Goal: Information Seeking & Learning: Learn about a topic

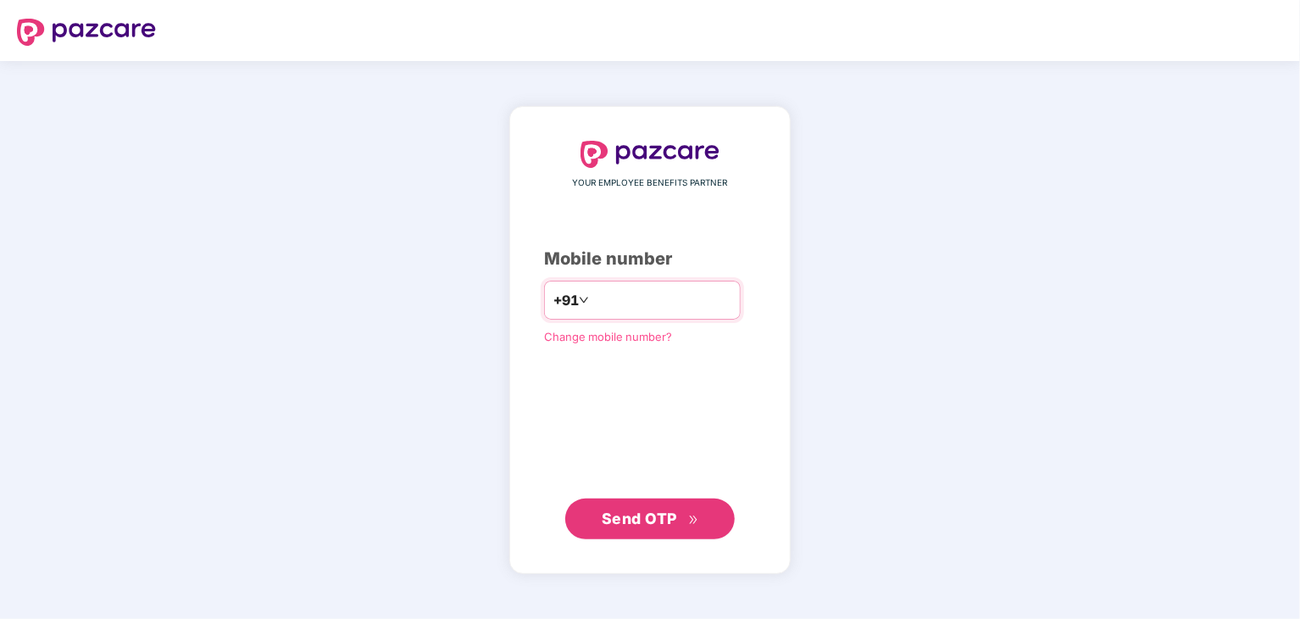
type input "**********"
click at [613, 516] on span "Send OTP" at bounding box center [639, 517] width 75 height 18
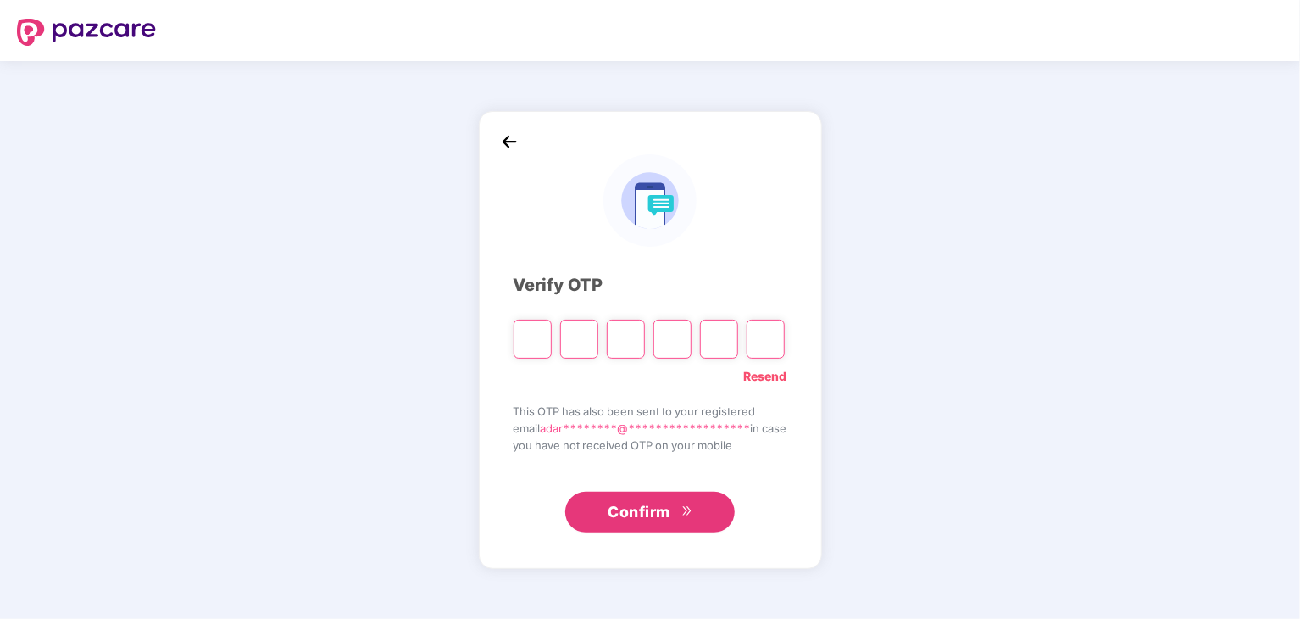
type input "*"
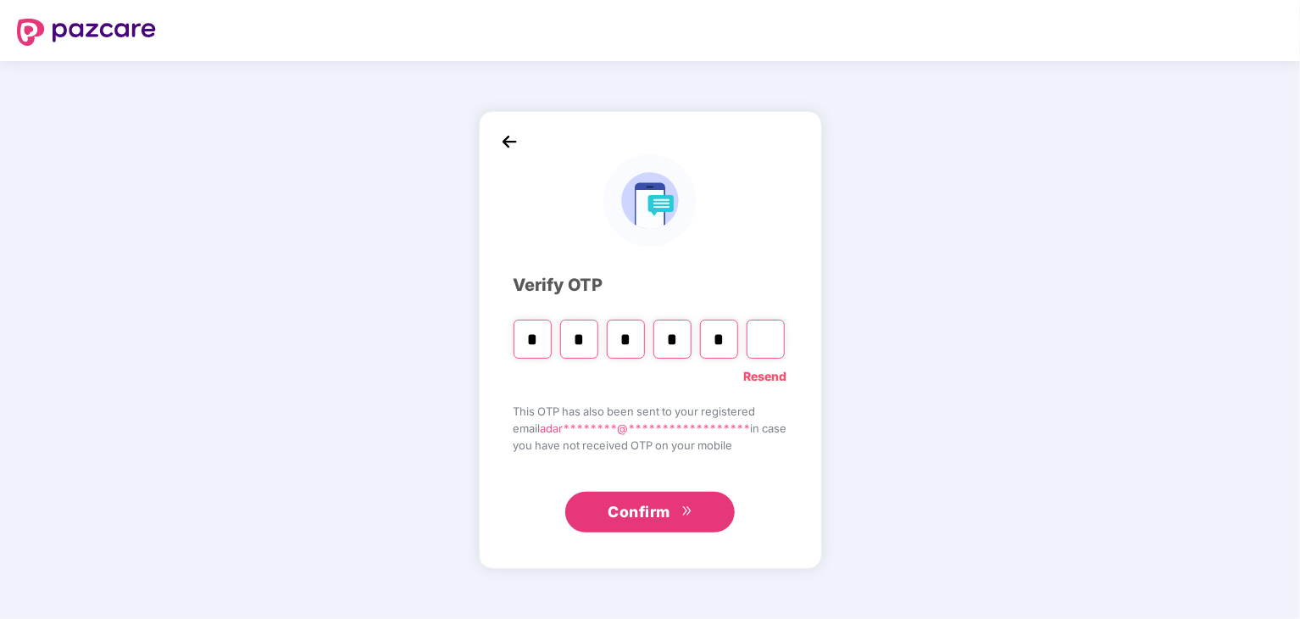
type input "*"
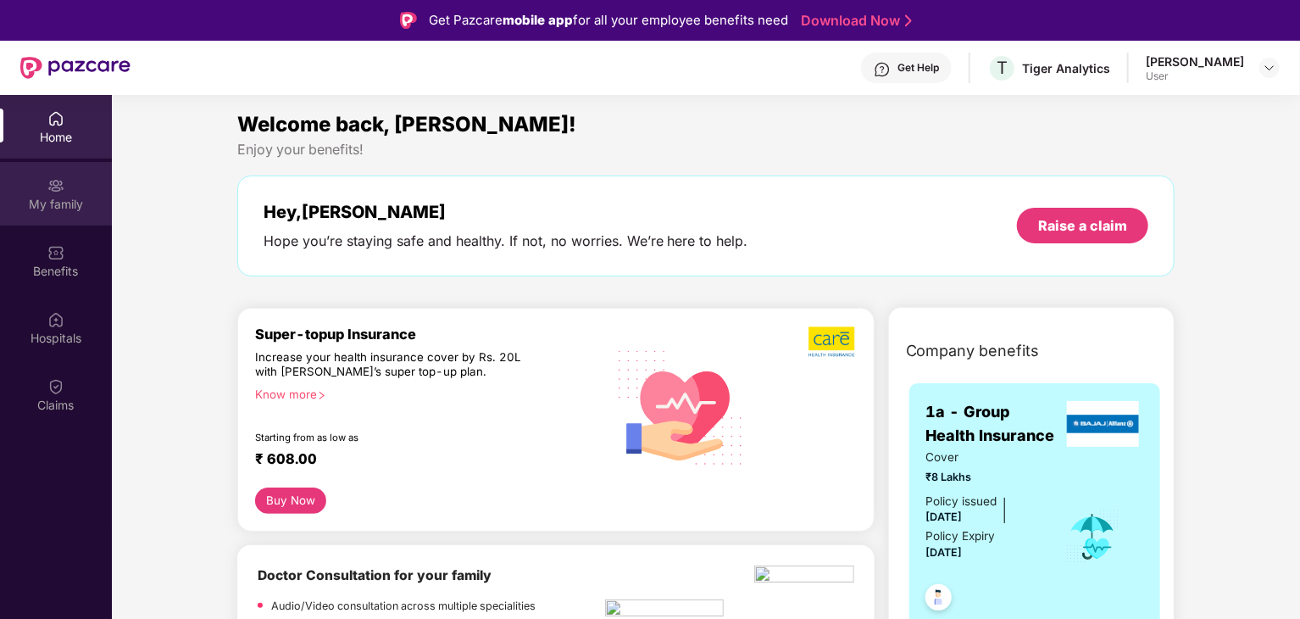
click at [58, 197] on div "My family" at bounding box center [56, 204] width 112 height 17
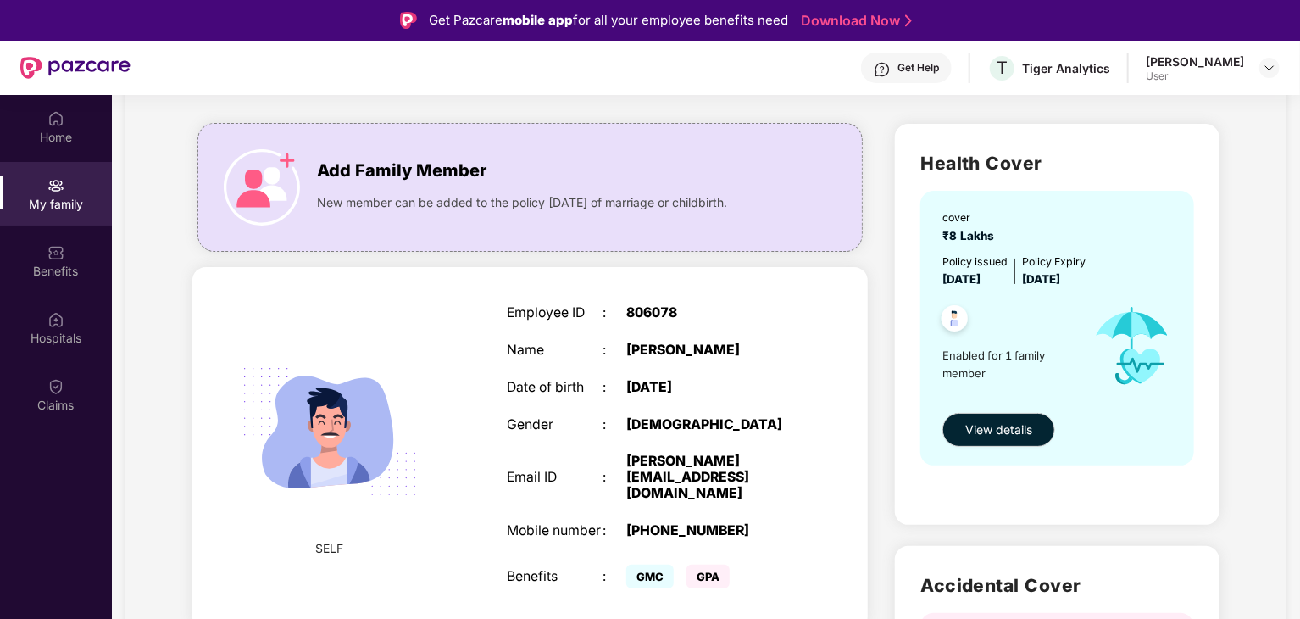
scroll to position [92, 0]
drag, startPoint x: 919, startPoint y: 155, endPoint x: 1058, endPoint y: 166, distance: 139.4
click at [1058, 166] on h2 "Health Cover" at bounding box center [1057, 162] width 274 height 28
drag, startPoint x: 941, startPoint y: 277, endPoint x: 1019, endPoint y: 281, distance: 78.1
click at [1019, 281] on div "Policy issued [DATE] Policy Expiry [DATE]" at bounding box center [1058, 270] width 233 height 35
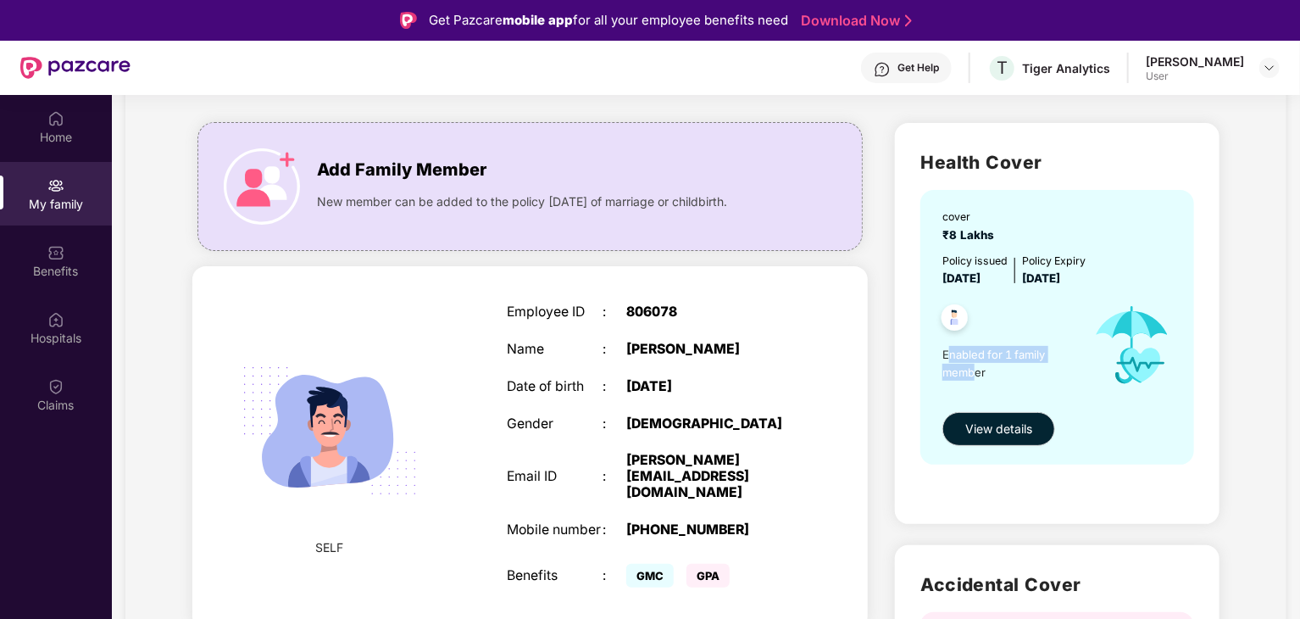
drag, startPoint x: 946, startPoint y: 347, endPoint x: 976, endPoint y: 385, distance: 48.2
click at [976, 385] on div "Enabled for 1 family member" at bounding box center [1010, 344] width 136 height 115
click at [991, 367] on span "Enabled for 1 family member" at bounding box center [1010, 363] width 136 height 35
click at [998, 424] on span "View details" at bounding box center [998, 428] width 67 height 19
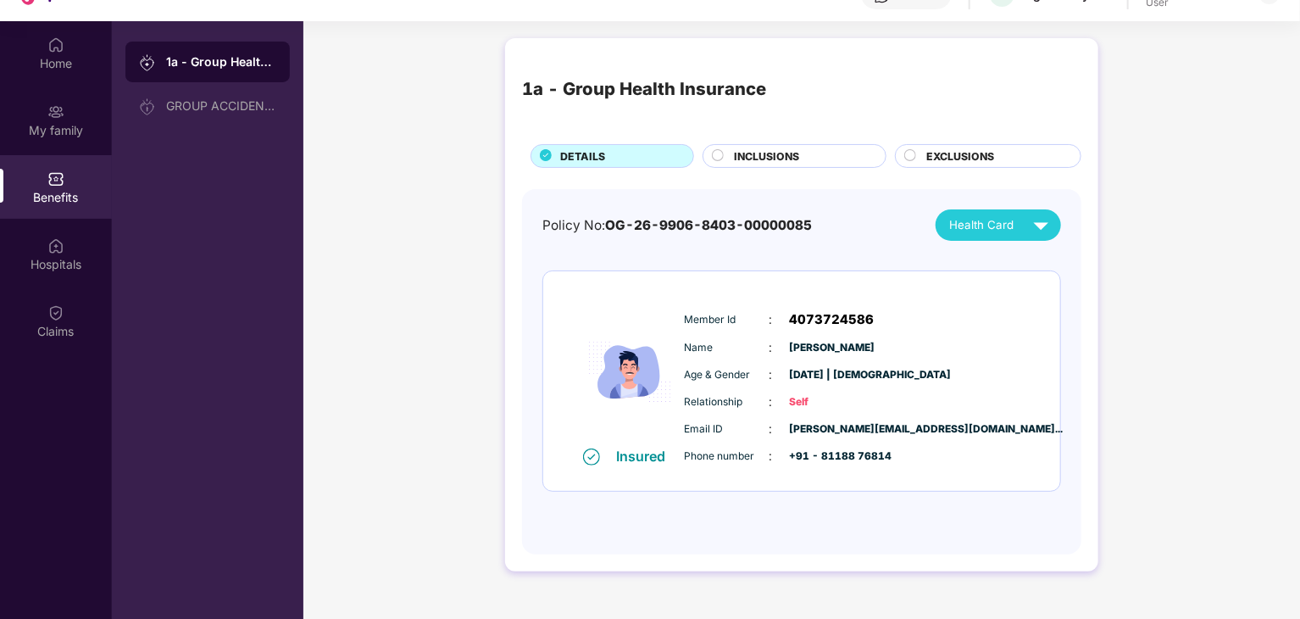
scroll to position [0, 0]
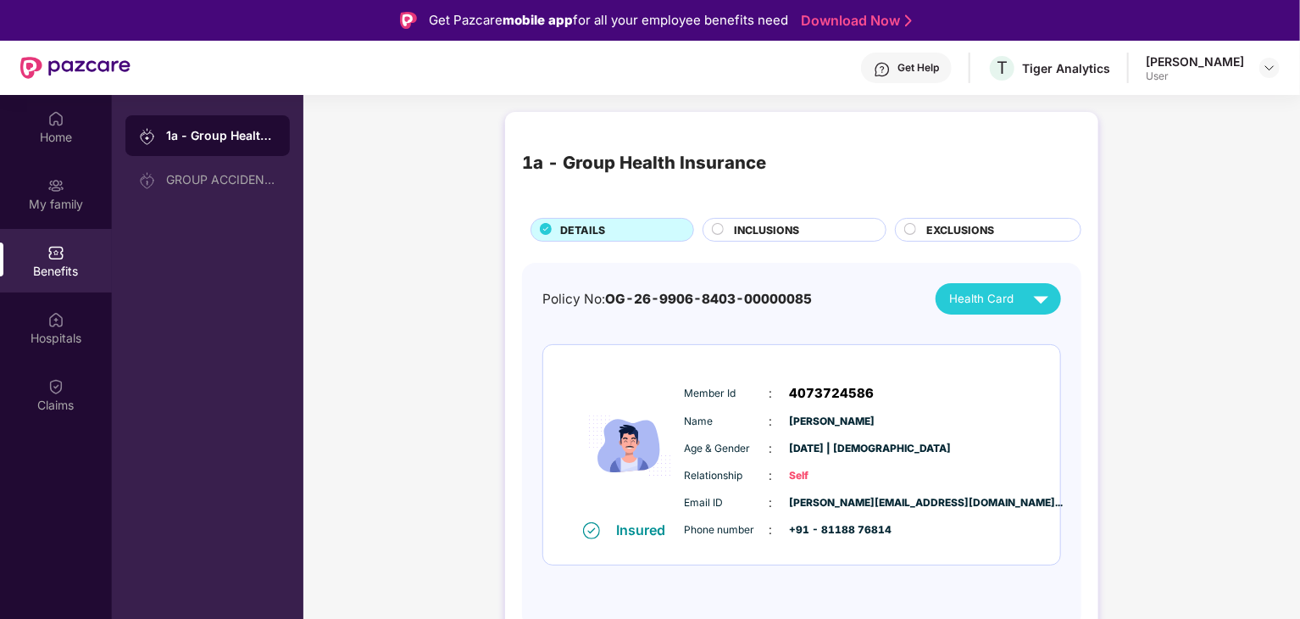
click at [739, 225] on span "INCLUSIONS" at bounding box center [766, 230] width 65 height 16
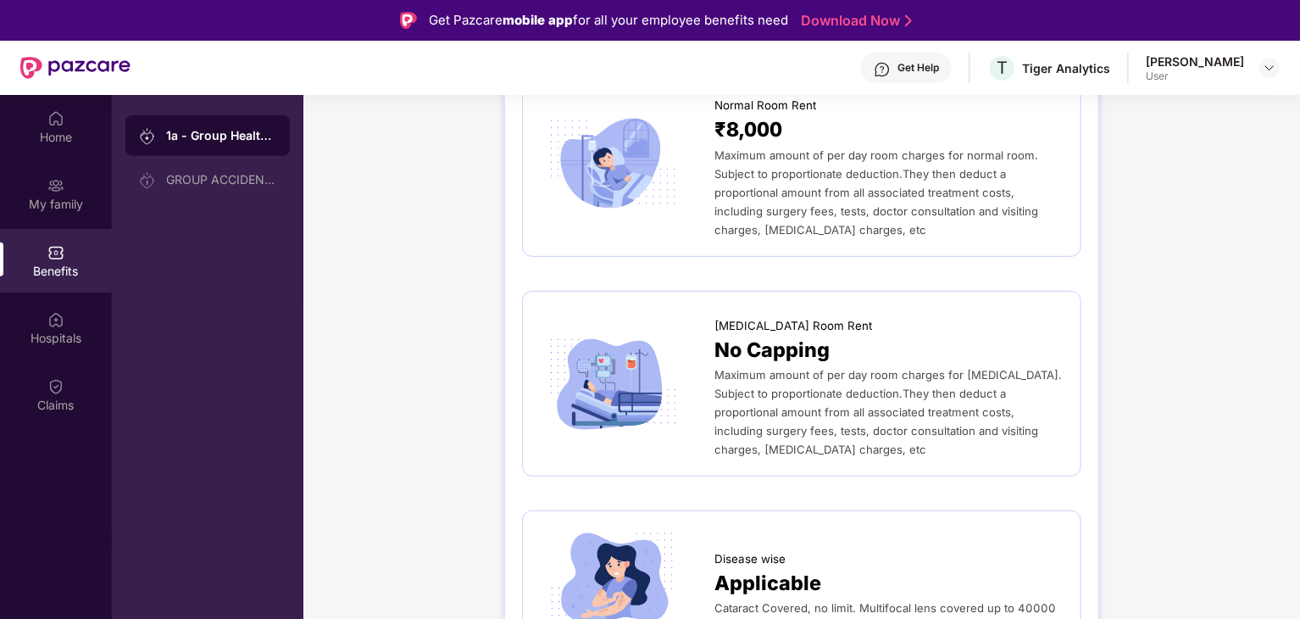
scroll to position [372, 0]
drag, startPoint x: 739, startPoint y: 415, endPoint x: 869, endPoint y: 412, distance: 130.5
click at [869, 412] on span "Maximum amount of per day room charges for [MEDICAL_DATA]. Subject to proportio…" at bounding box center [887, 413] width 347 height 88
drag, startPoint x: 930, startPoint y: 409, endPoint x: 982, endPoint y: 412, distance: 51.8
click at [982, 412] on span "Maximum amount of per day room charges for [MEDICAL_DATA]. Subject to proportio…" at bounding box center [887, 413] width 347 height 88
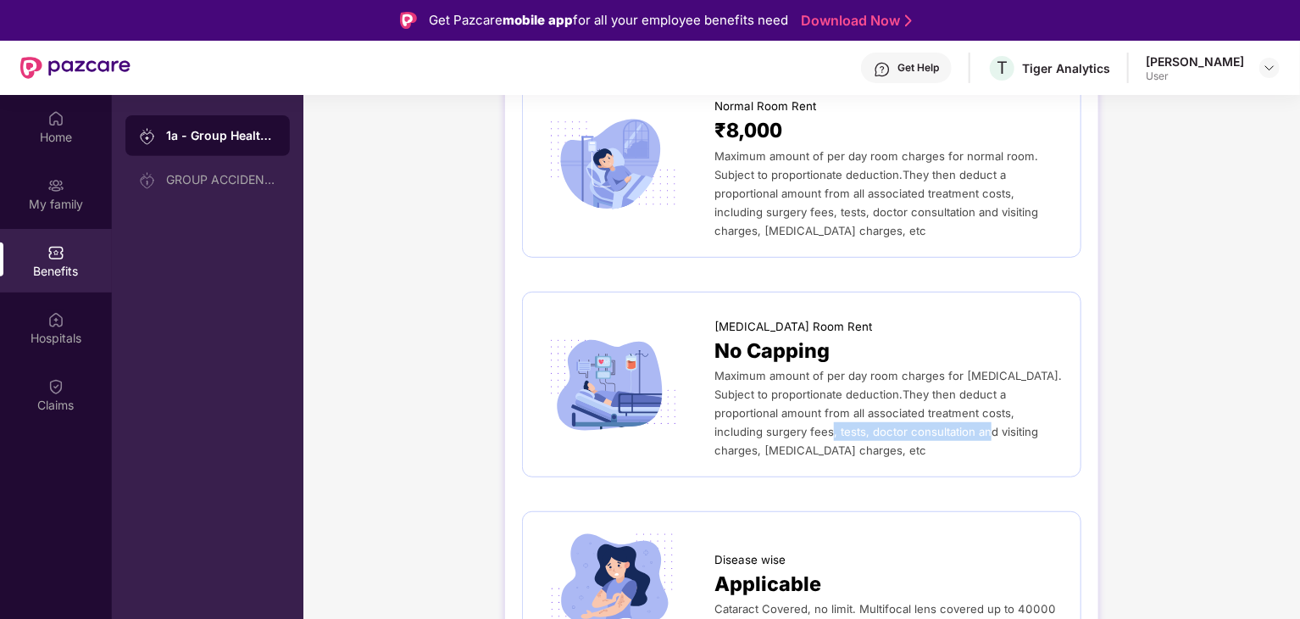
drag, startPoint x: 730, startPoint y: 431, endPoint x: 880, endPoint y: 435, distance: 150.9
click at [880, 435] on span "Maximum amount of per day room charges for [MEDICAL_DATA]. Subject to proportio…" at bounding box center [887, 413] width 347 height 88
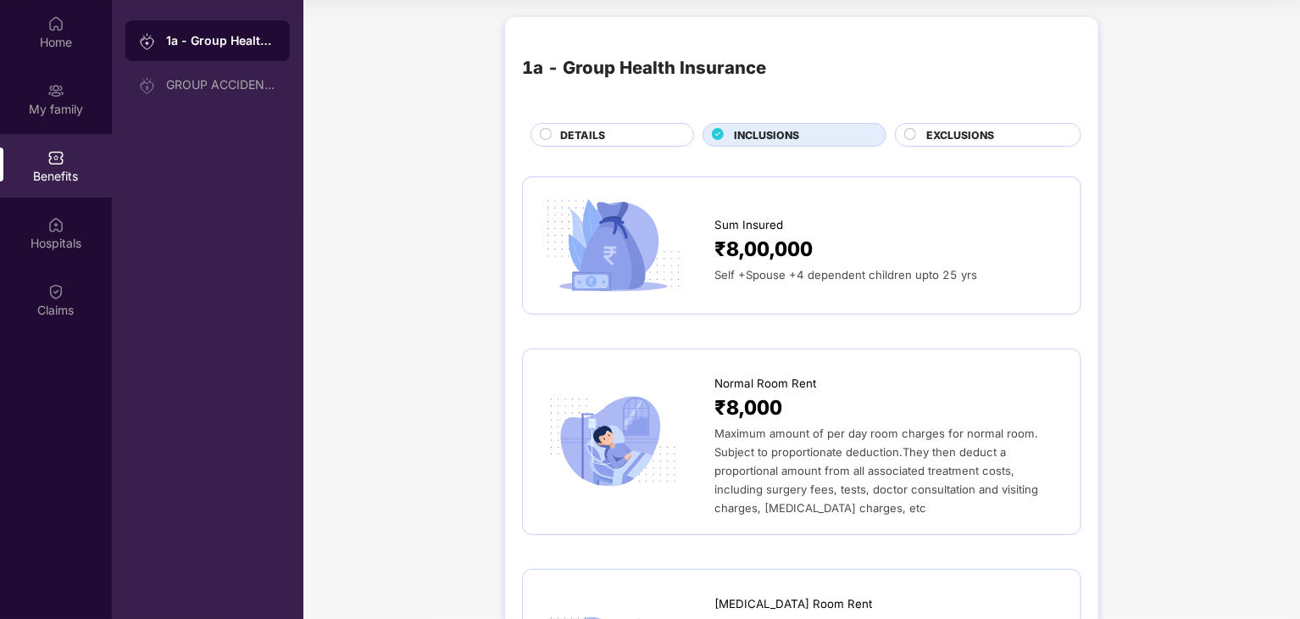
scroll to position [0, 0]
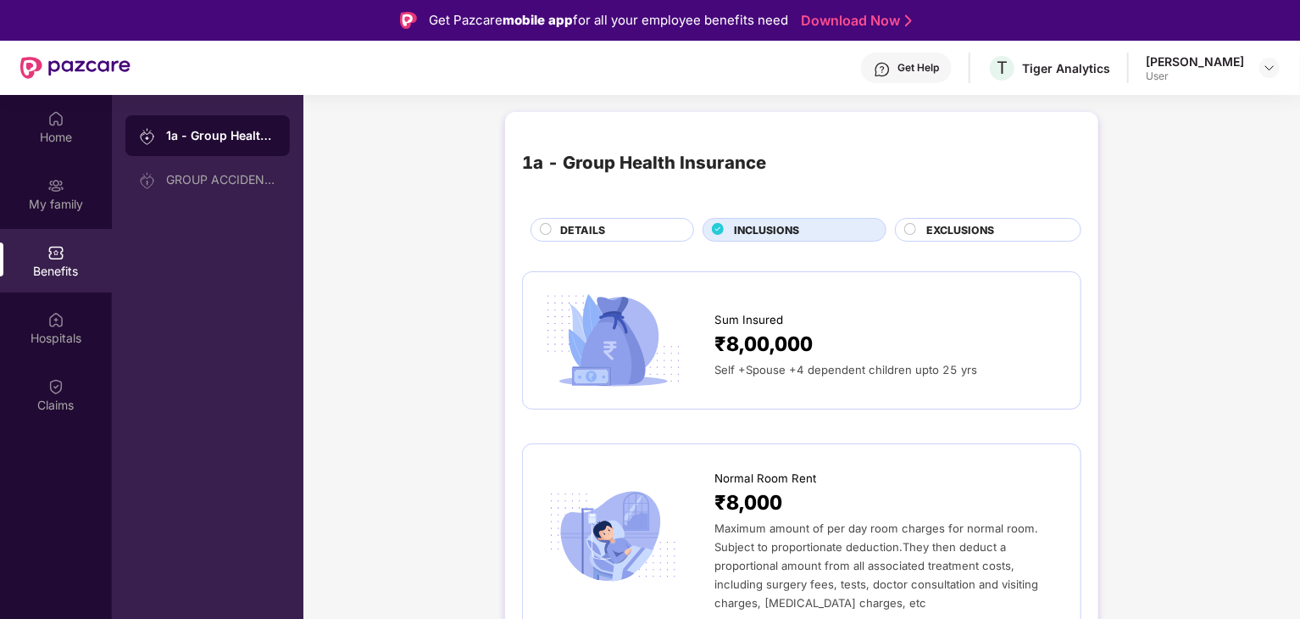
click at [990, 230] on span "EXCLUSIONS" at bounding box center [960, 230] width 68 height 16
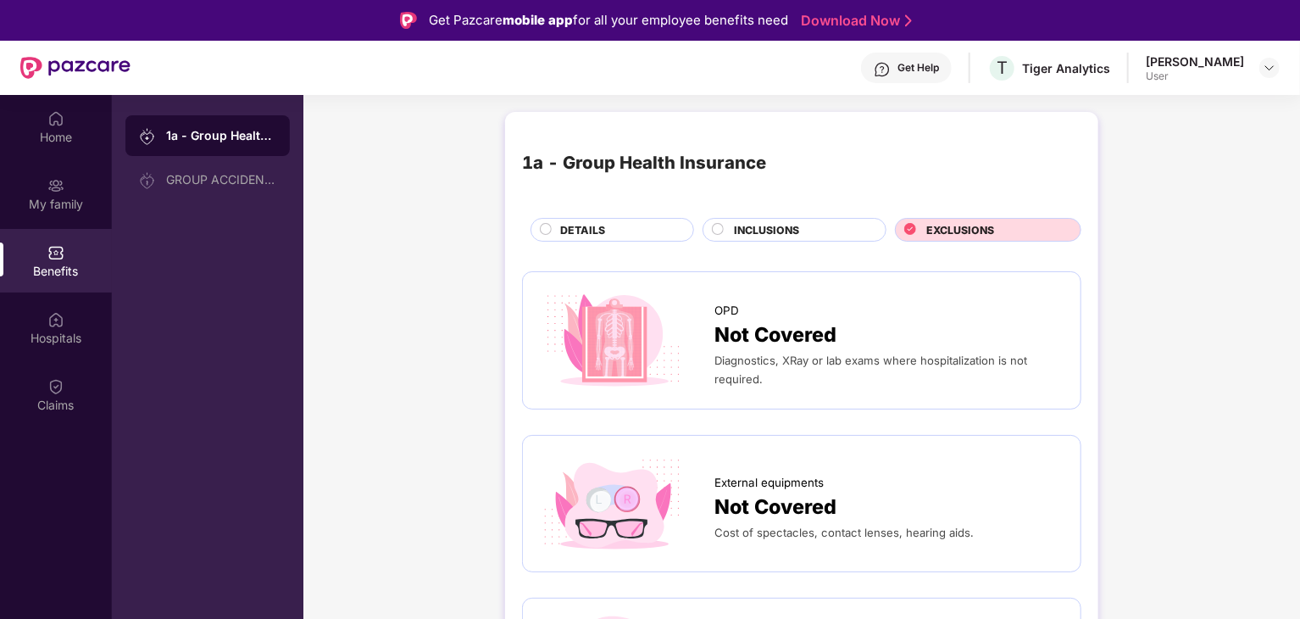
click at [567, 231] on span "DETAILS" at bounding box center [582, 230] width 45 height 16
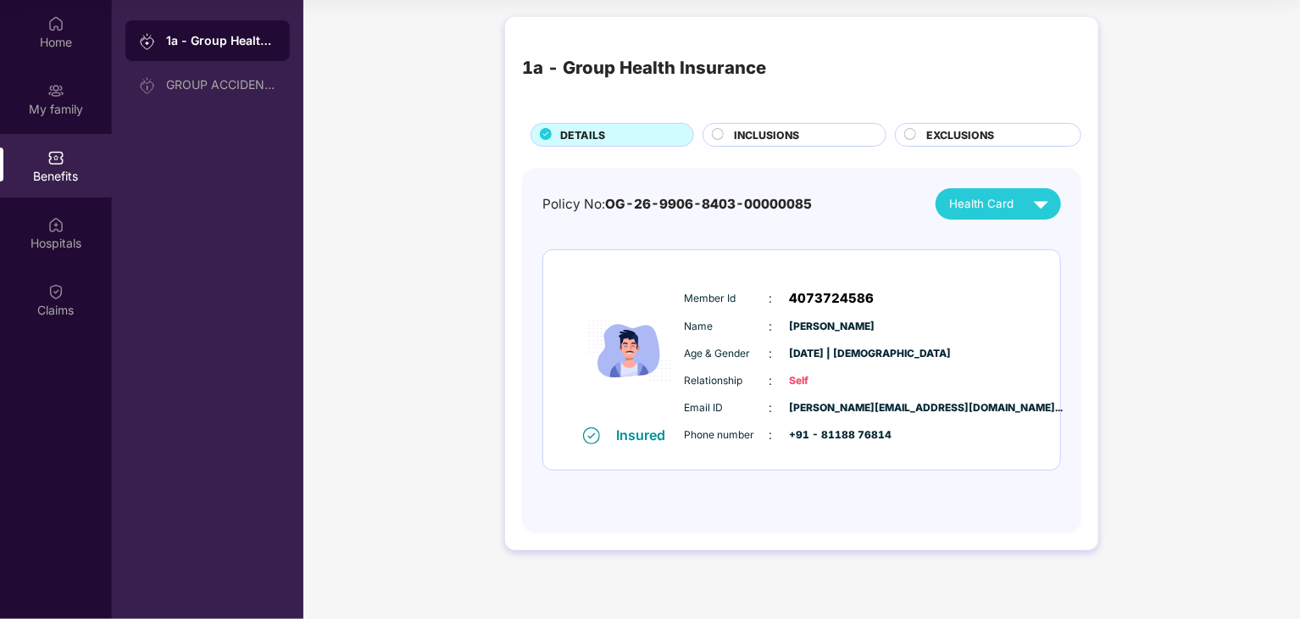
scroll to position [93, 0]
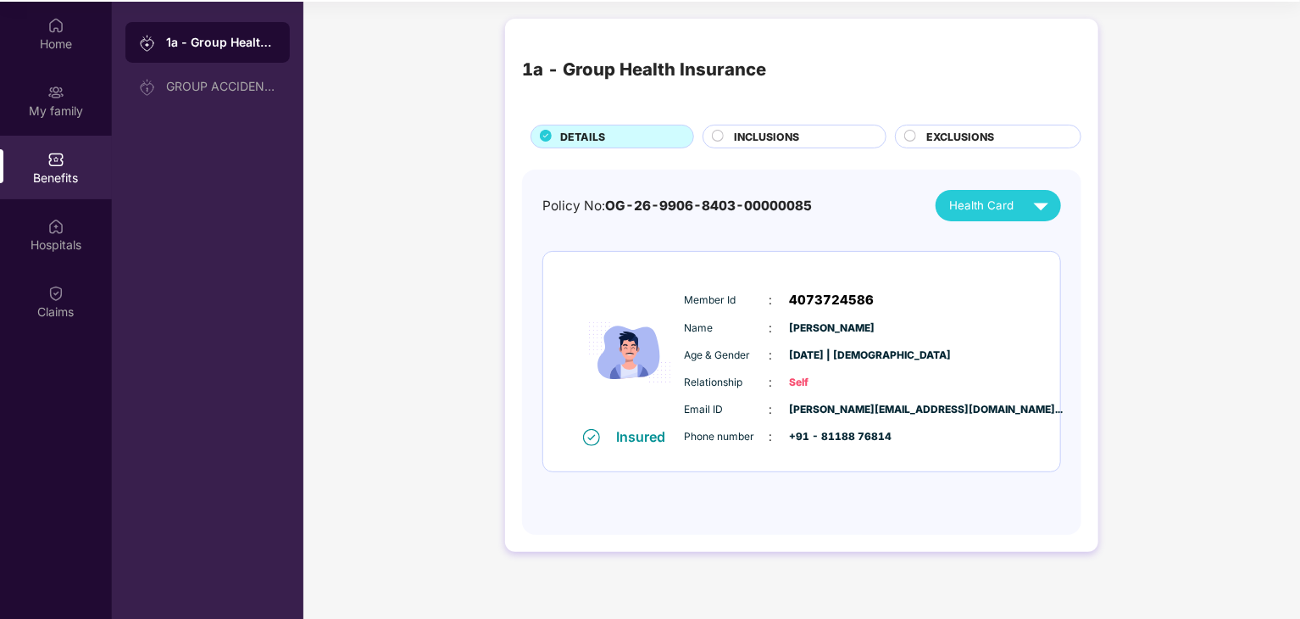
click at [763, 140] on span "INCLUSIONS" at bounding box center [766, 137] width 65 height 16
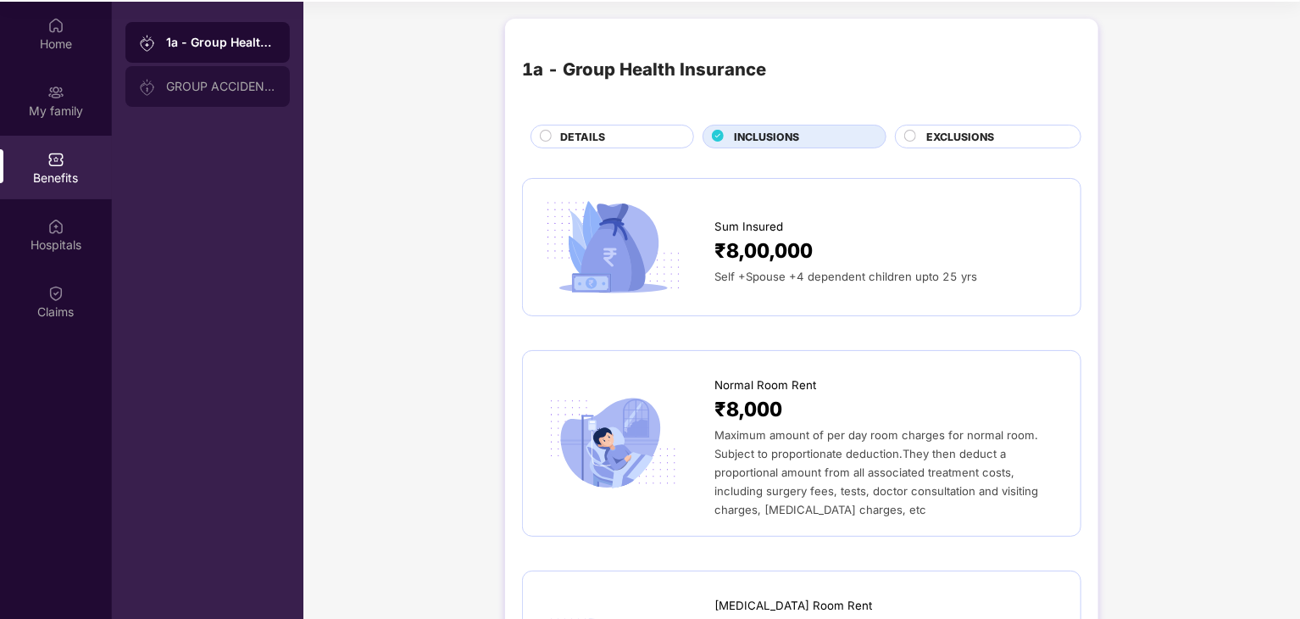
click at [218, 86] on div "GROUP ACCIDENTAL INSURANCE" at bounding box center [221, 87] width 110 height 14
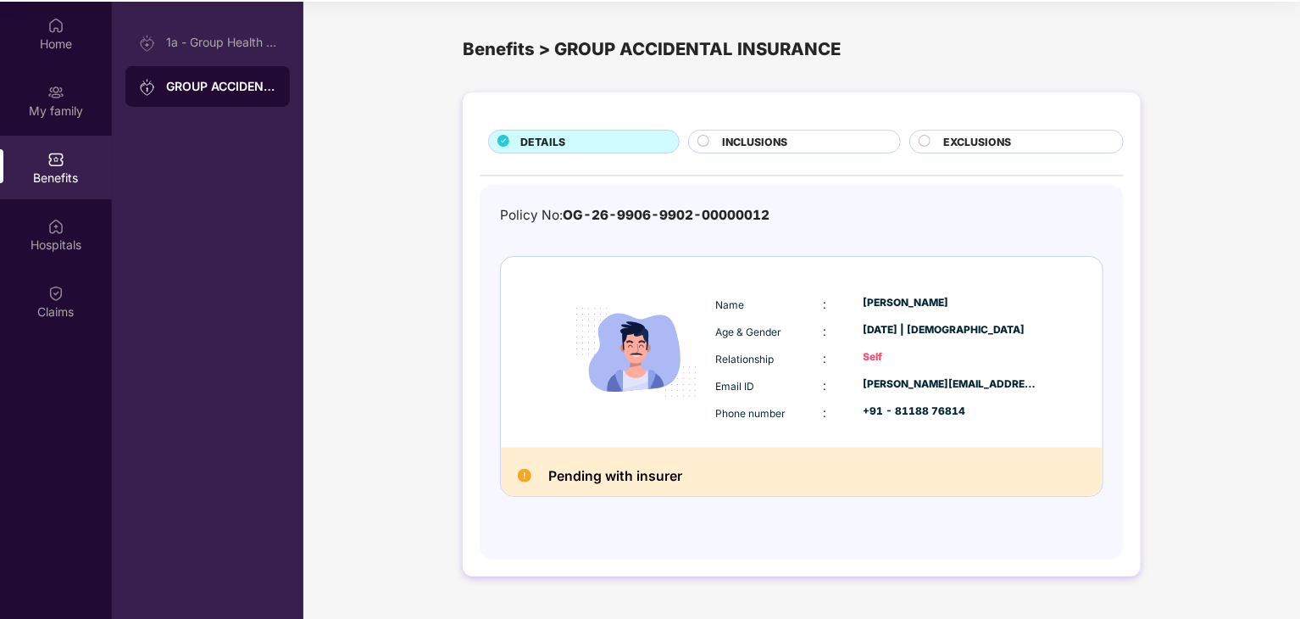
click at [671, 475] on h2 "Pending with insurer" at bounding box center [615, 475] width 134 height 23
click at [526, 474] on img at bounding box center [525, 476] width 14 height 14
click at [830, 136] on div "INCLUSIONS" at bounding box center [802, 143] width 177 height 19
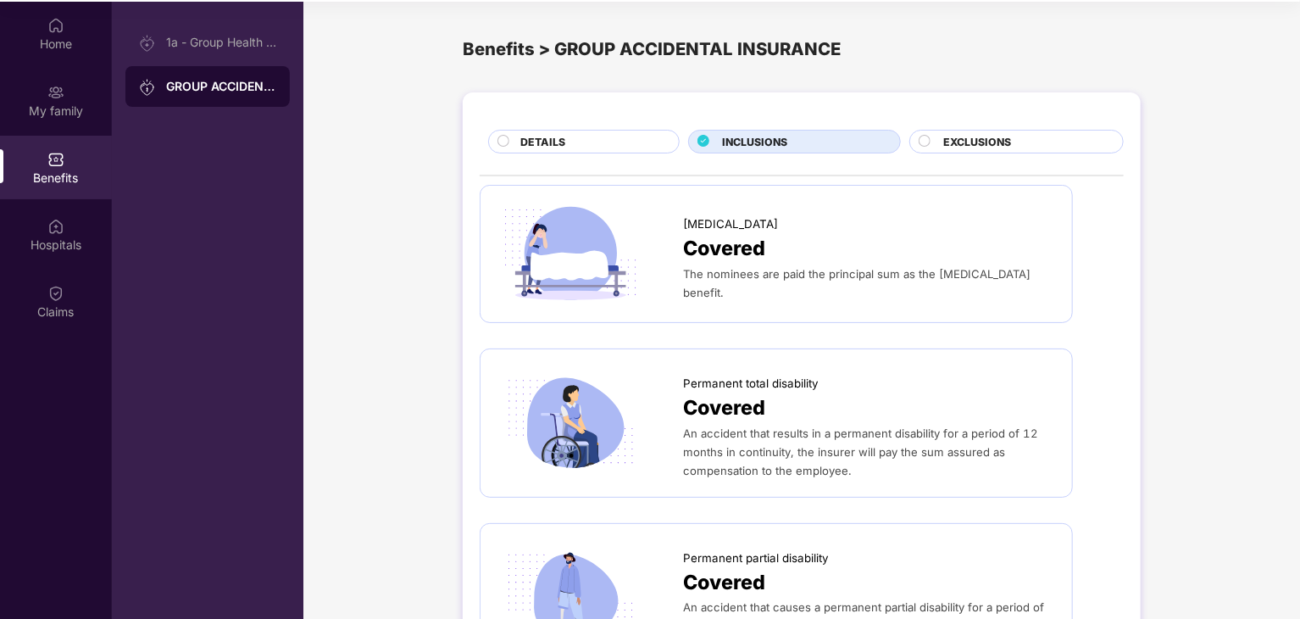
click at [973, 134] on span "EXCLUSIONS" at bounding box center [977, 142] width 68 height 16
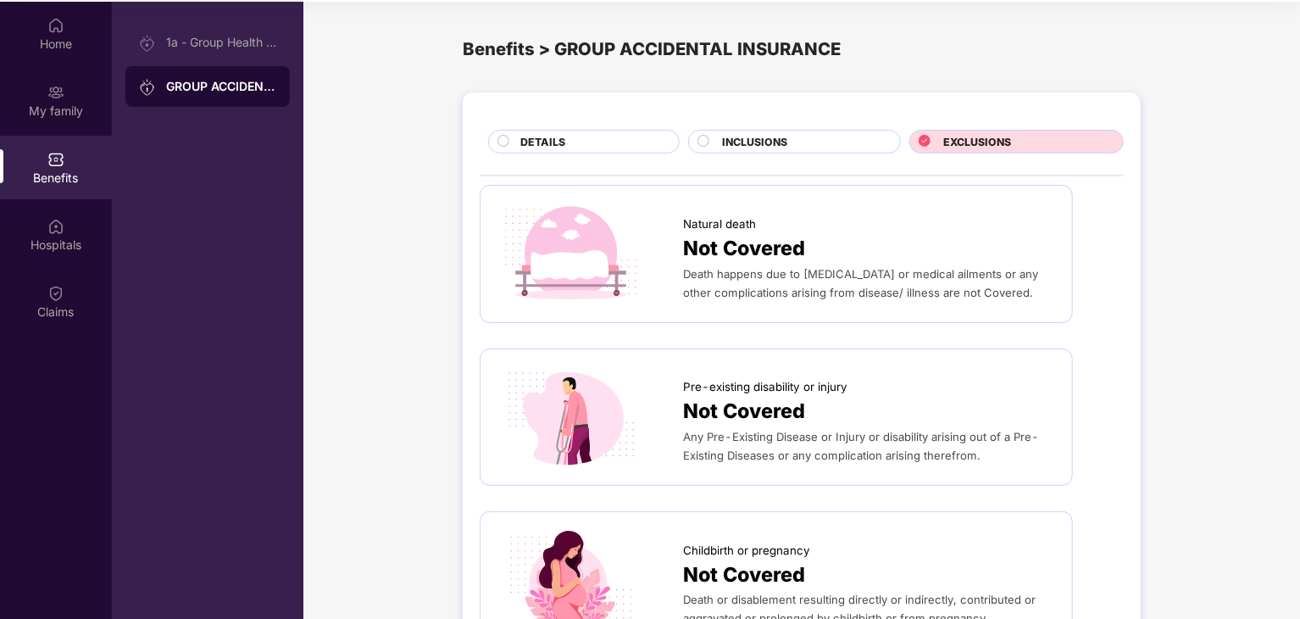
click at [800, 130] on div "INCLUSIONS" at bounding box center [794, 142] width 212 height 24
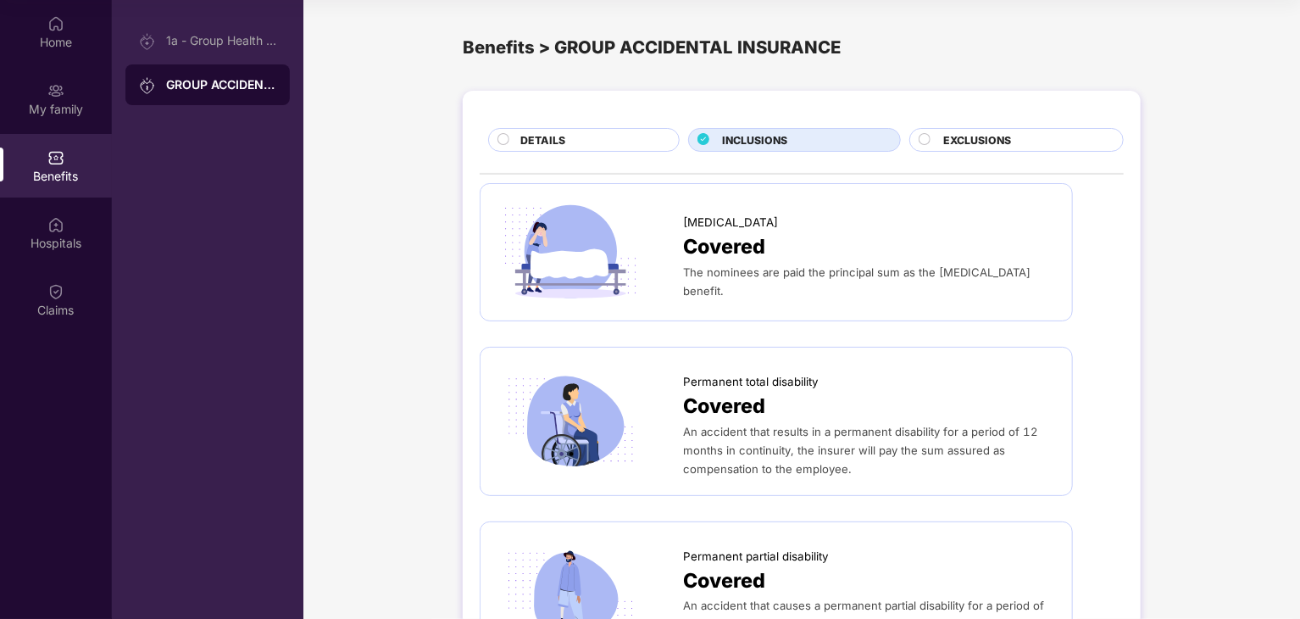
scroll to position [0, 0]
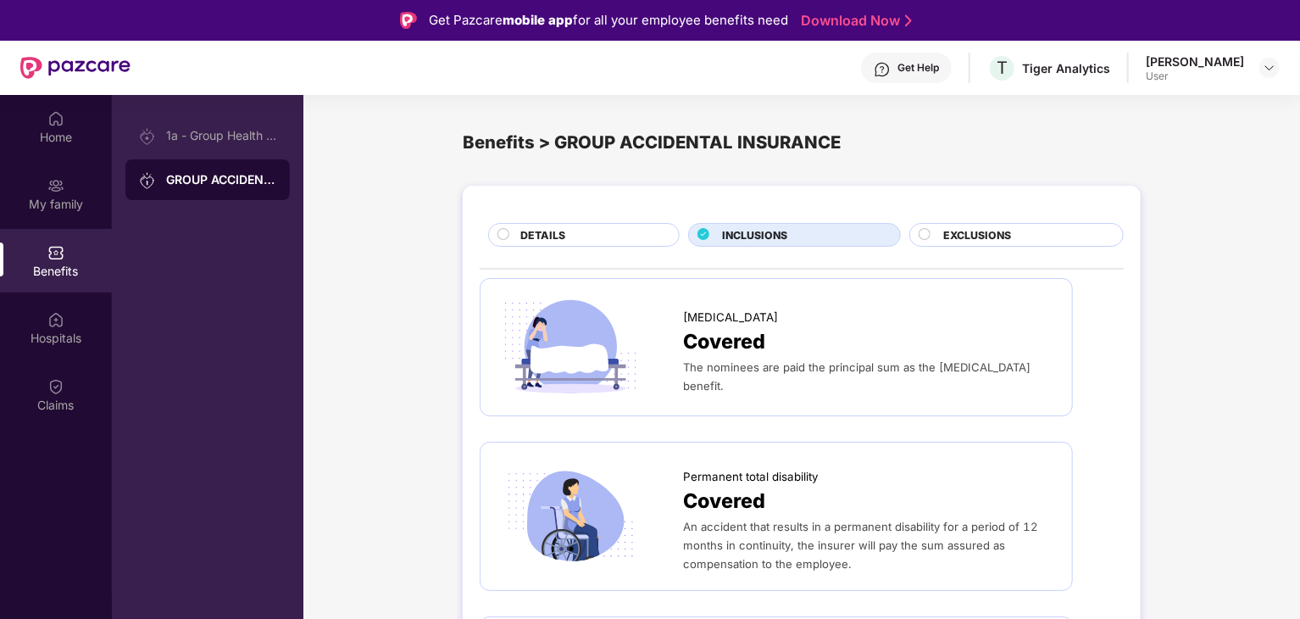
click at [538, 236] on span "DETAILS" at bounding box center [542, 235] width 45 height 16
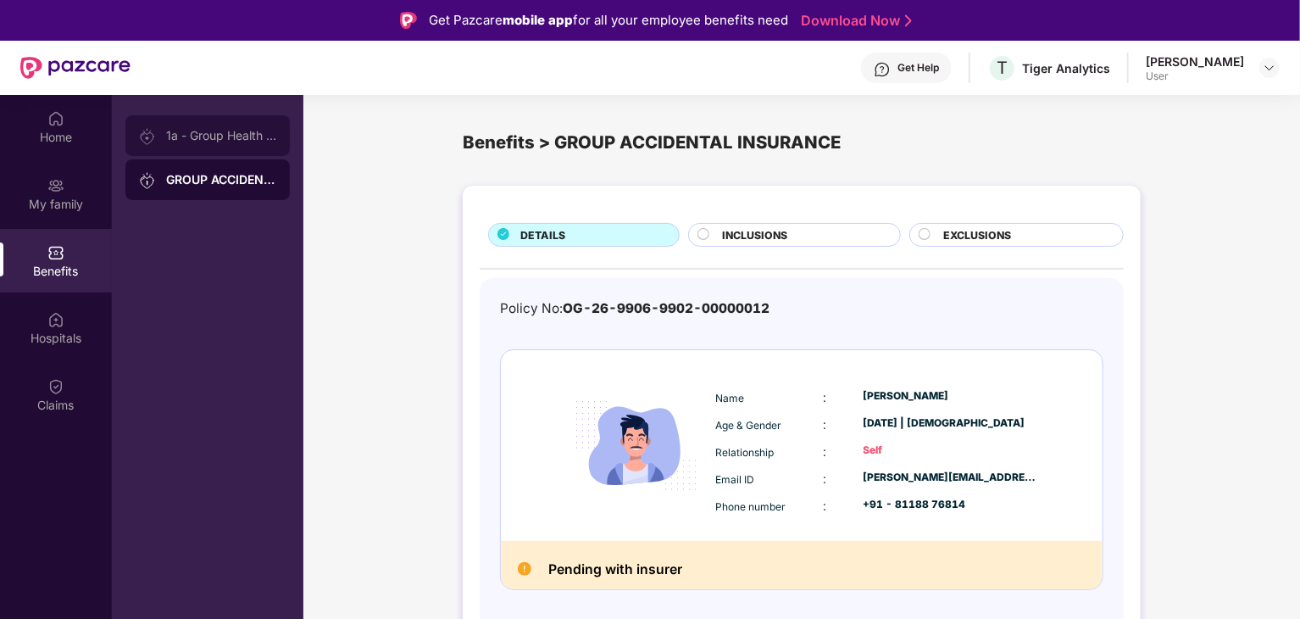
click at [228, 140] on div "1a - Group Health Insurance" at bounding box center [221, 136] width 110 height 14
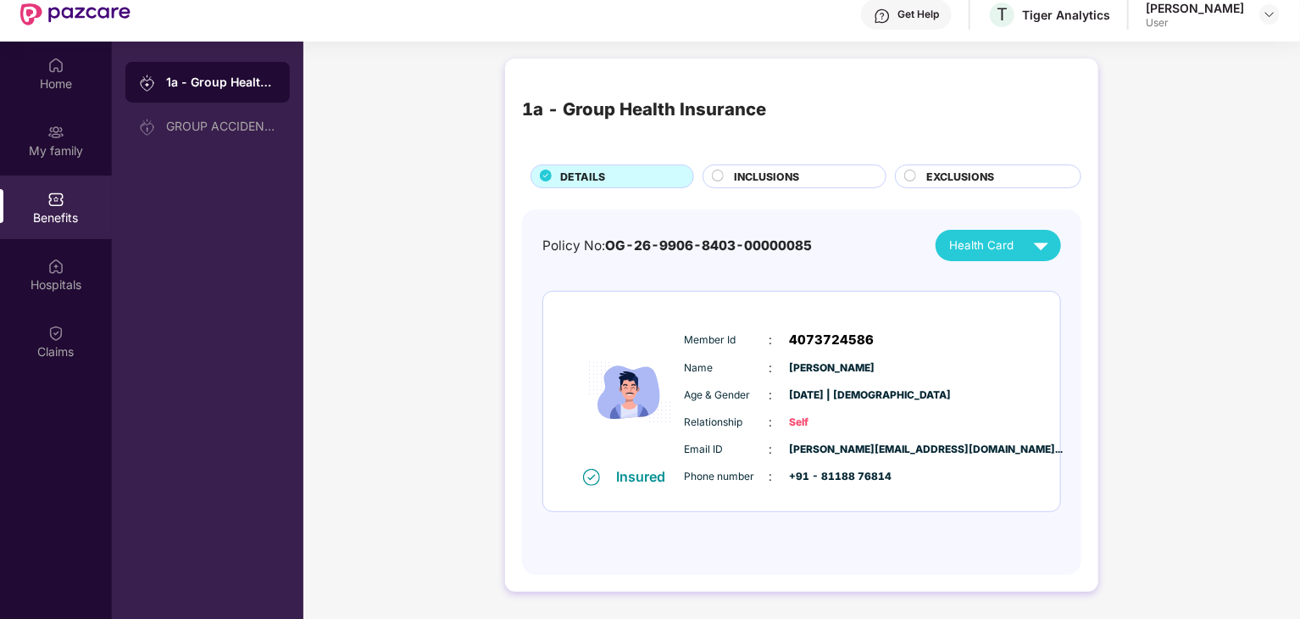
scroll to position [53, 0]
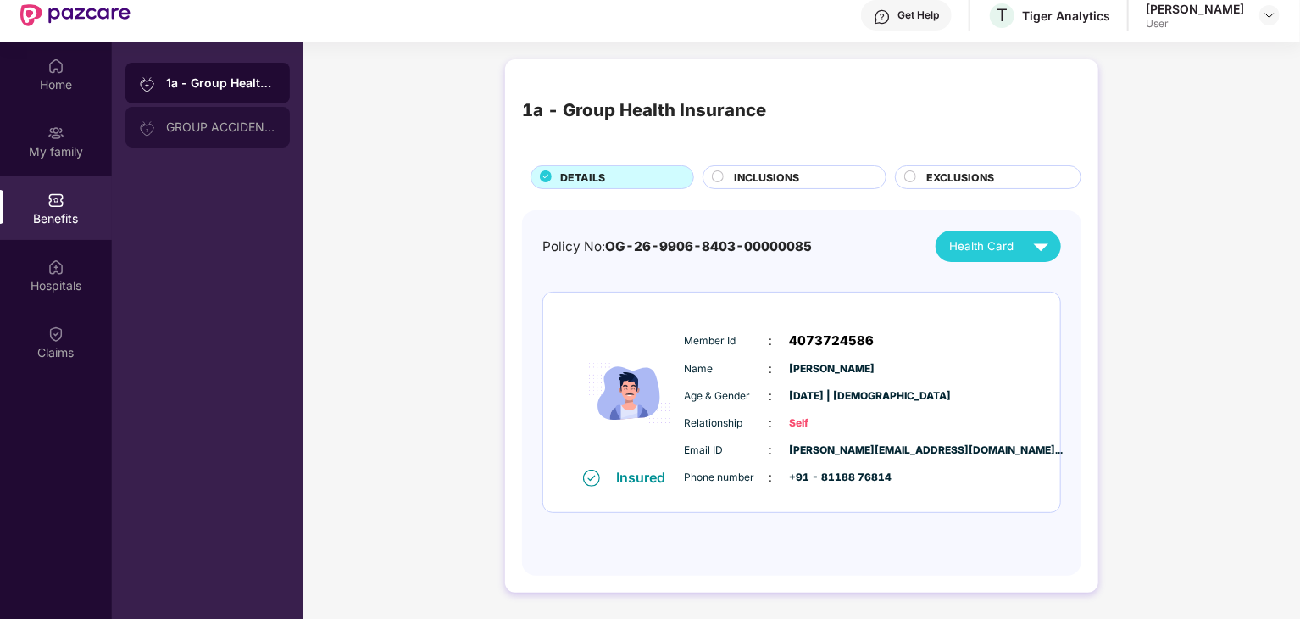
click at [187, 124] on div "GROUP ACCIDENTAL INSURANCE" at bounding box center [221, 127] width 110 height 14
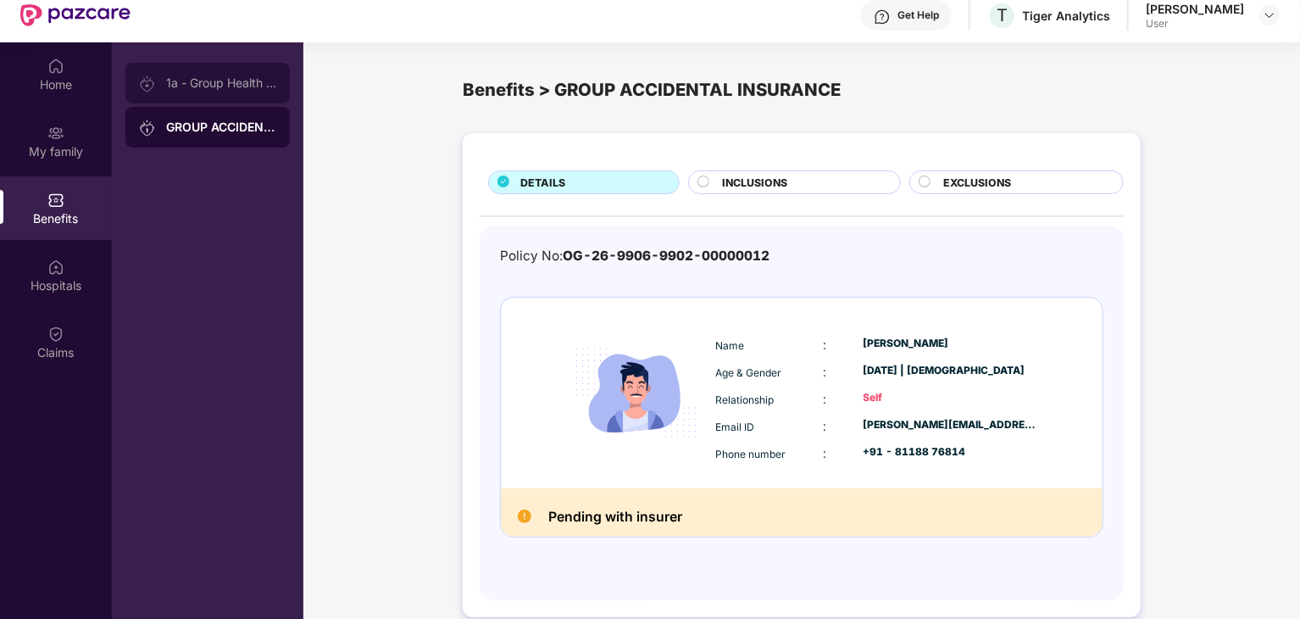
click at [192, 94] on div "1a - Group Health Insurance" at bounding box center [207, 83] width 164 height 41
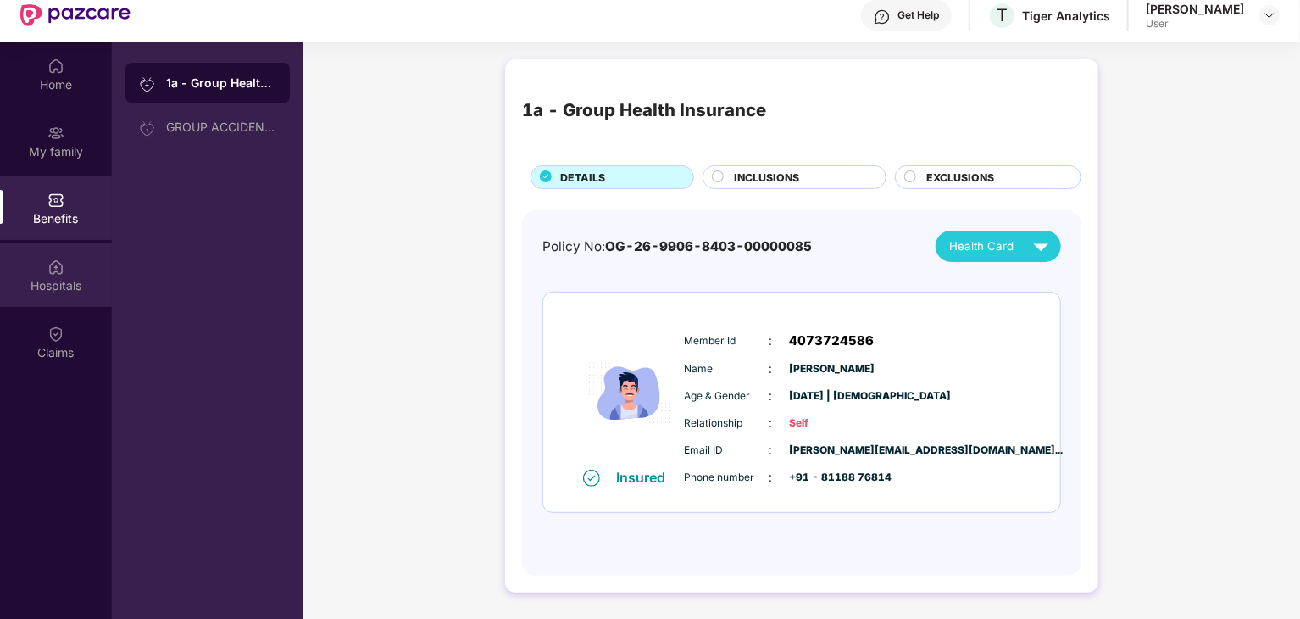
click at [57, 284] on div "Hospitals" at bounding box center [56, 285] width 112 height 17
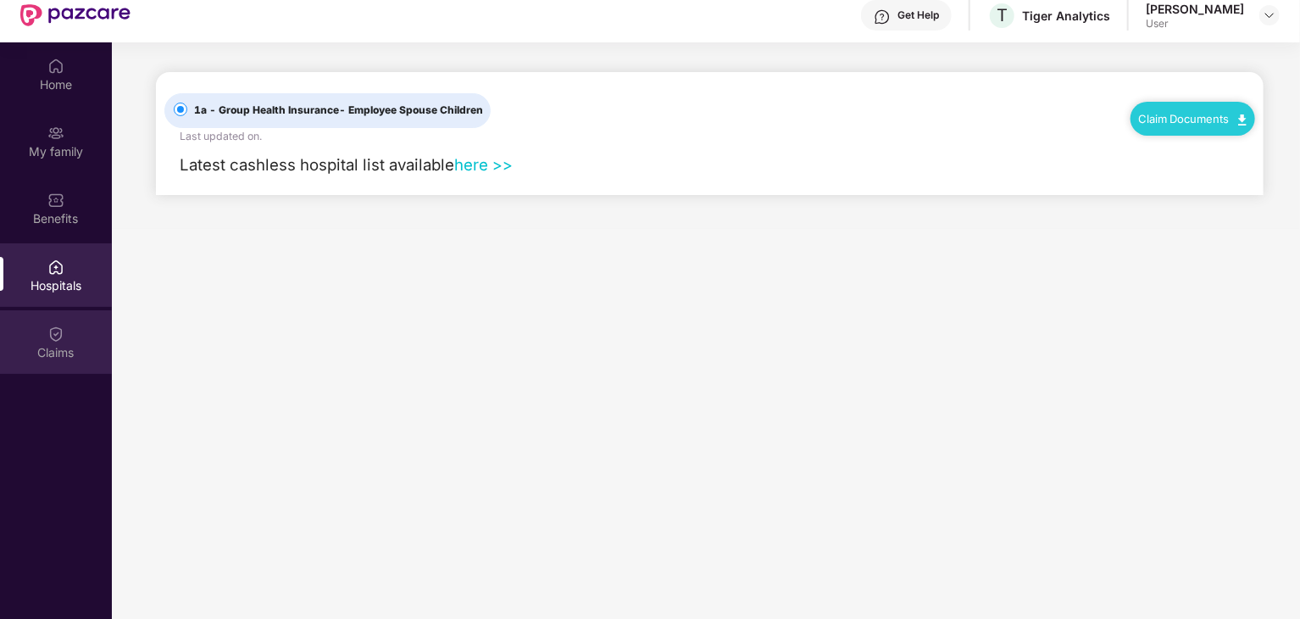
click at [54, 316] on div "Claims" at bounding box center [56, 342] width 112 height 64
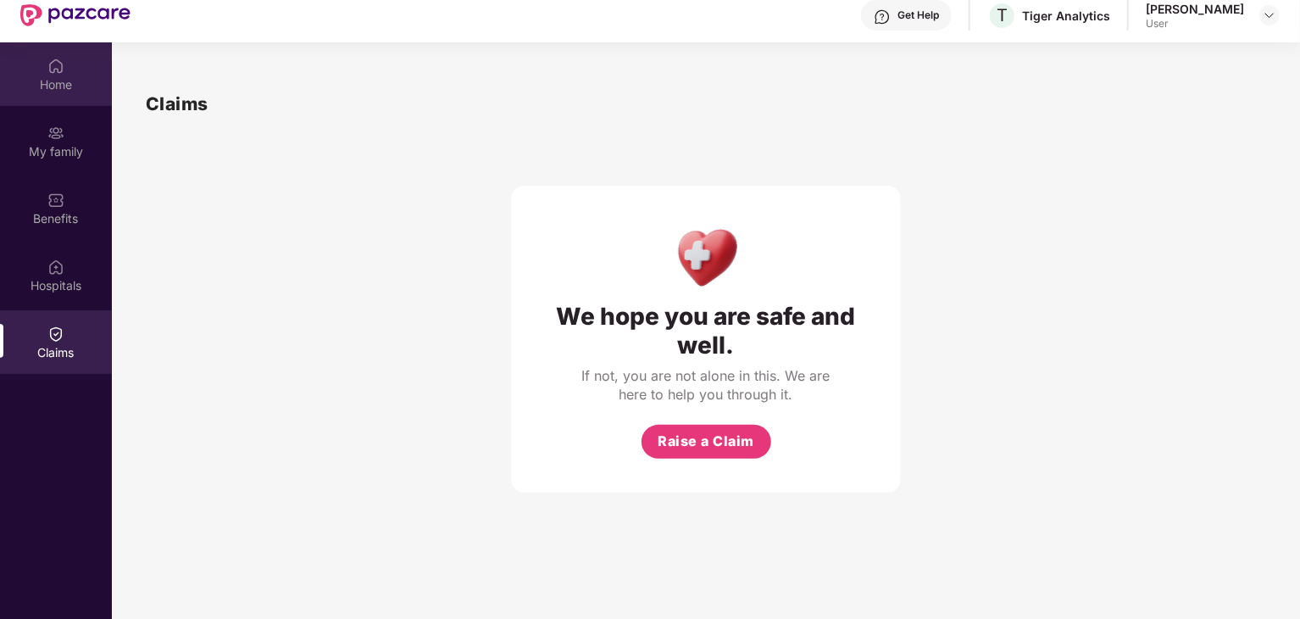
click at [47, 87] on div "Home" at bounding box center [56, 84] width 112 height 17
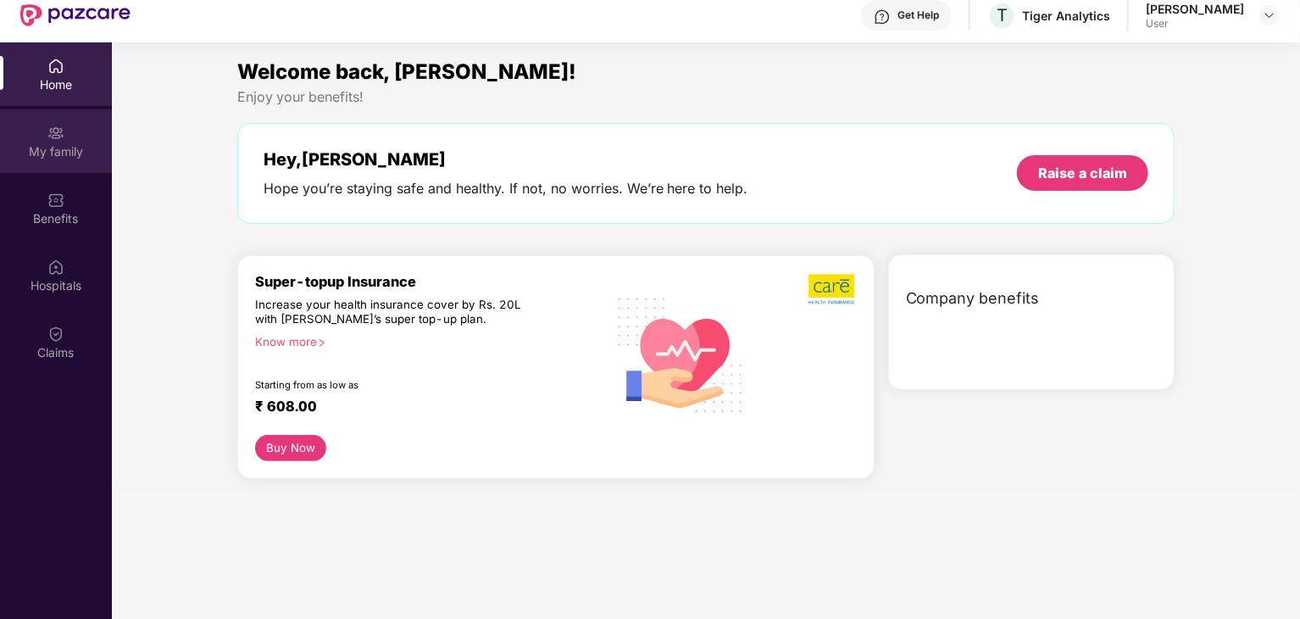
click at [51, 149] on div "My family" at bounding box center [56, 151] width 112 height 17
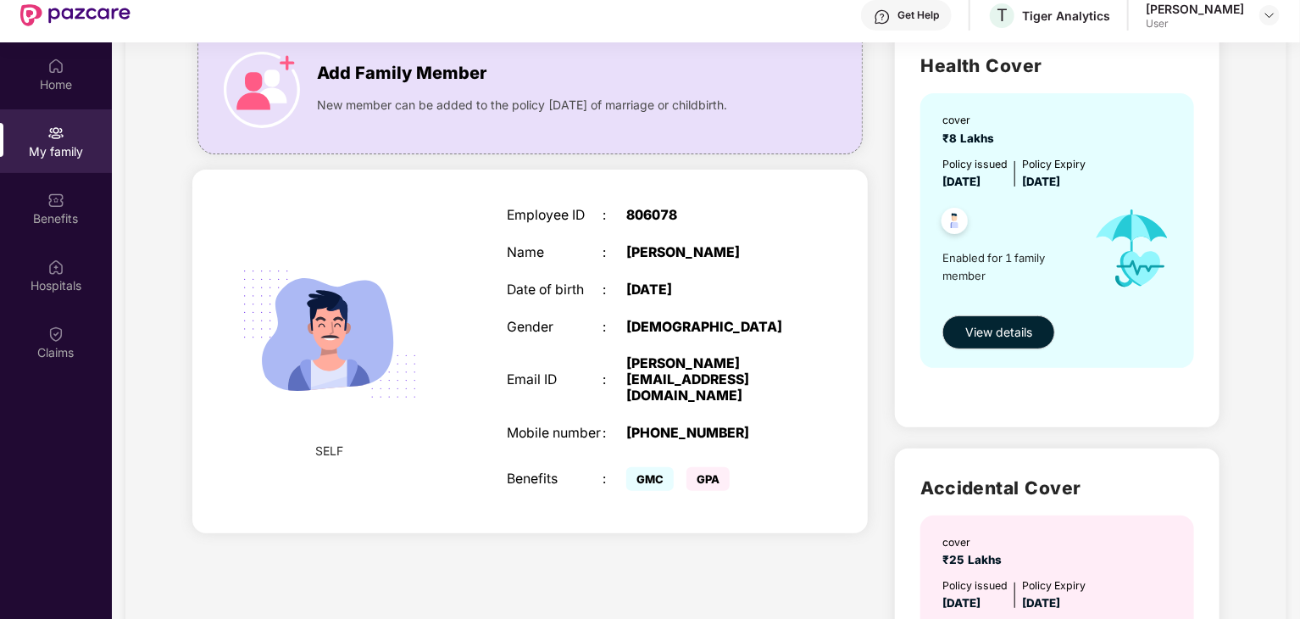
scroll to position [0, 0]
